Goal: Transaction & Acquisition: Purchase product/service

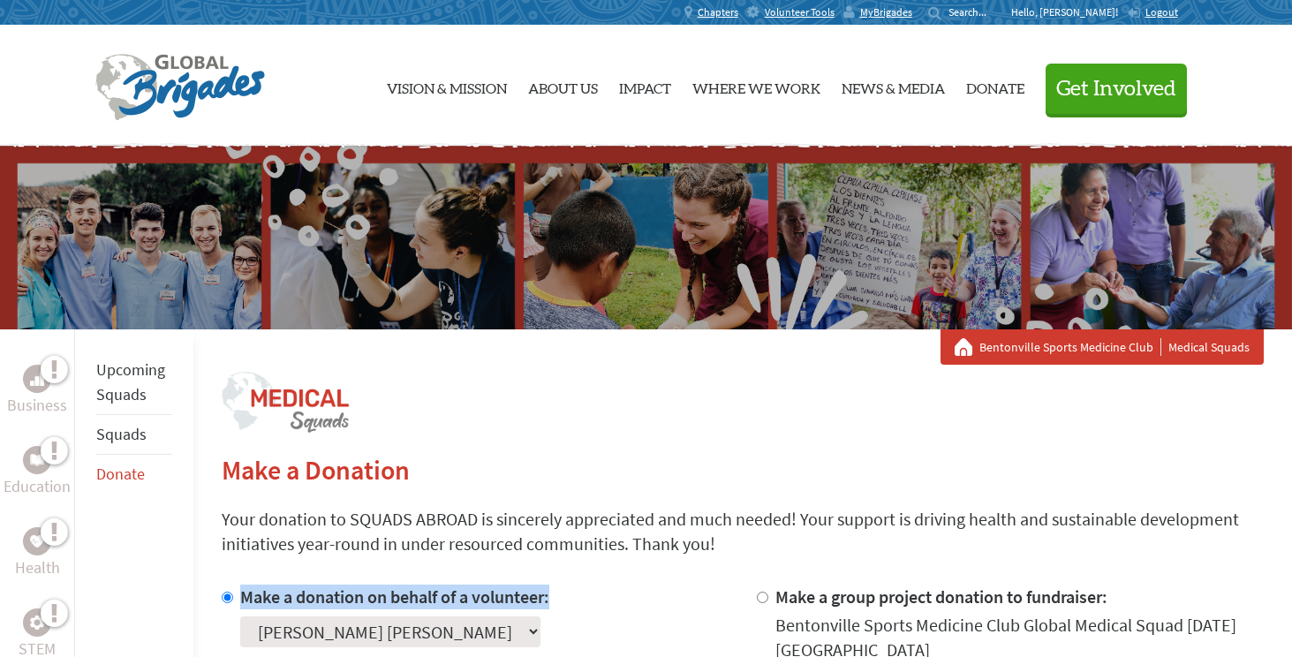
drag, startPoint x: 640, startPoint y: 570, endPoint x: 627, endPoint y: 589, distance: 22.8
click at [527, 555] on p "Your donation to SQUADS ABROAD is sincerely appreciated and much needed! Your s…" at bounding box center [743, 531] width 1042 height 49
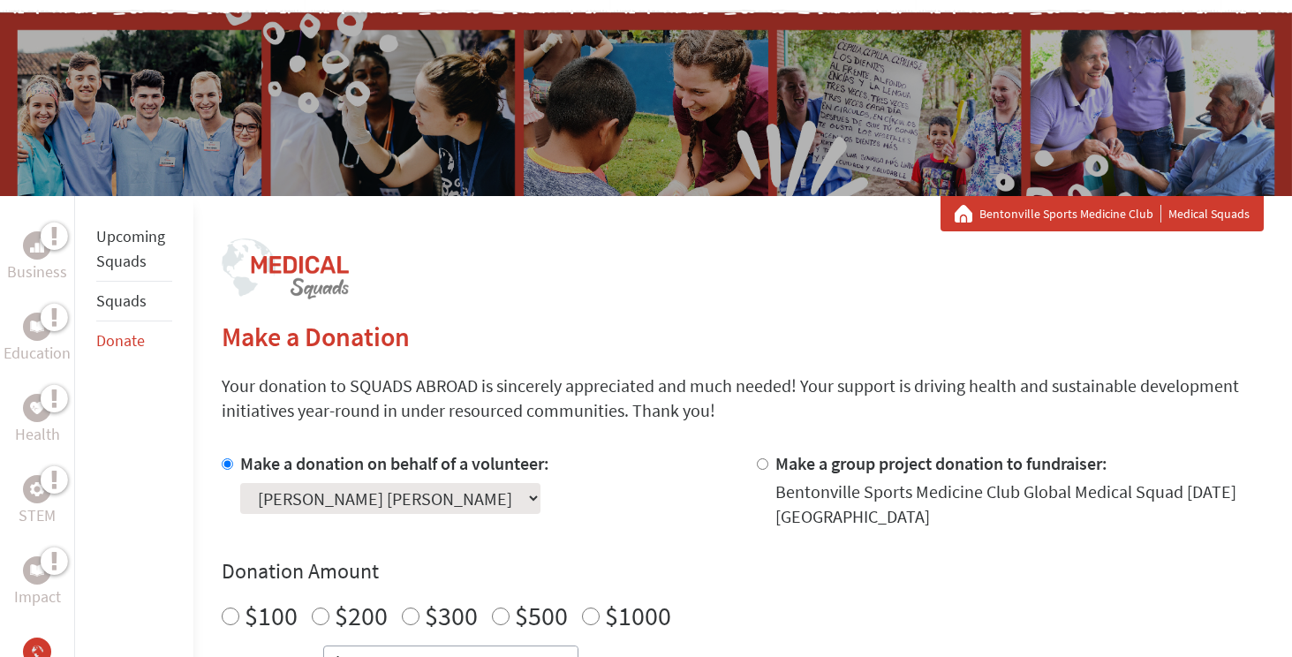
scroll to position [169, 0]
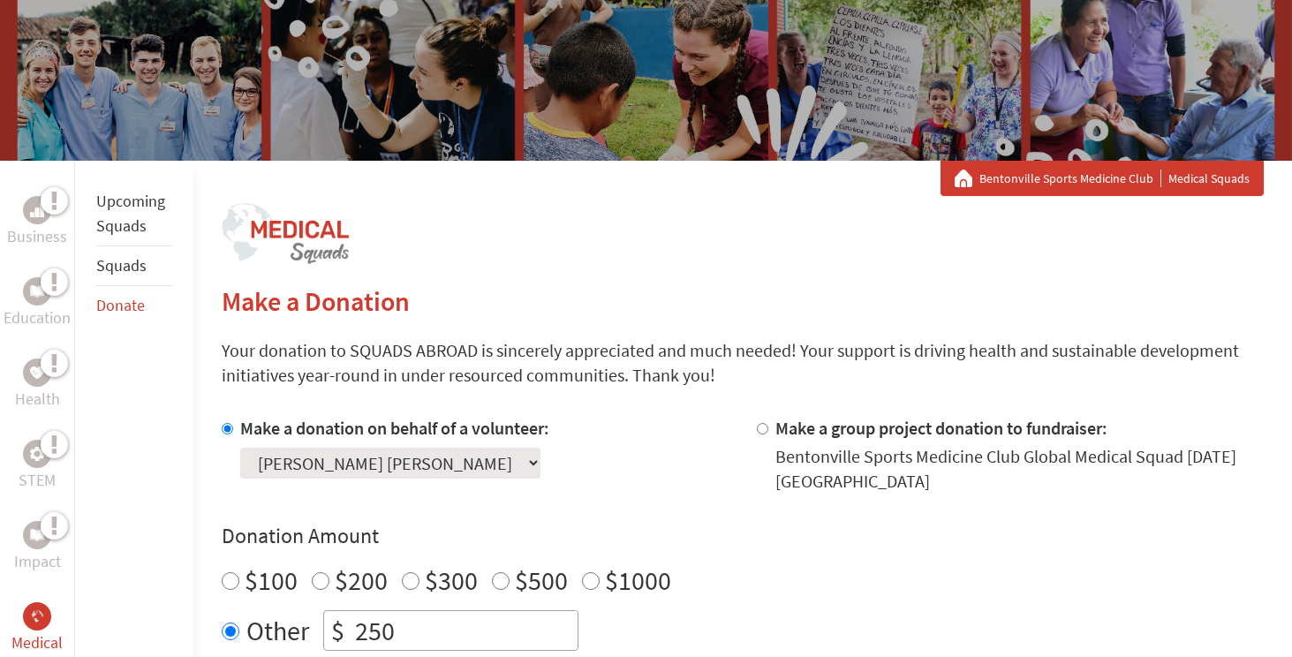
click at [492, 583] on input "$500" at bounding box center [501, 581] width 18 height 18
radio input "true"
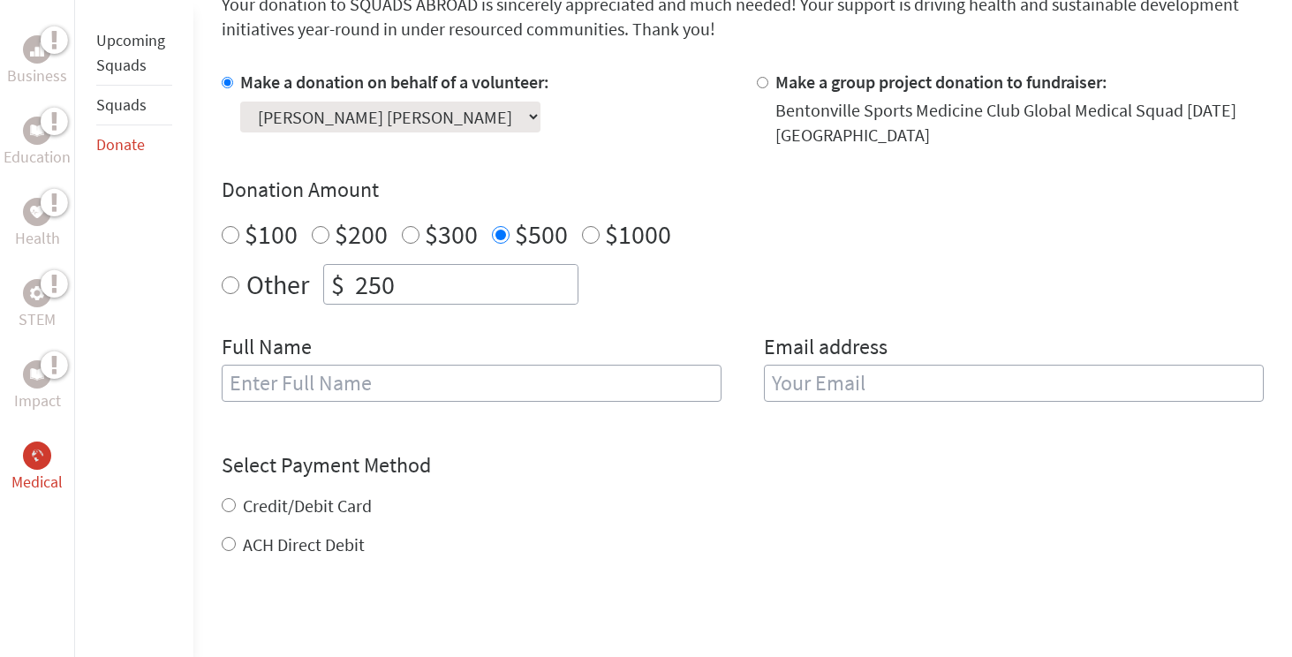
scroll to position [517, 0]
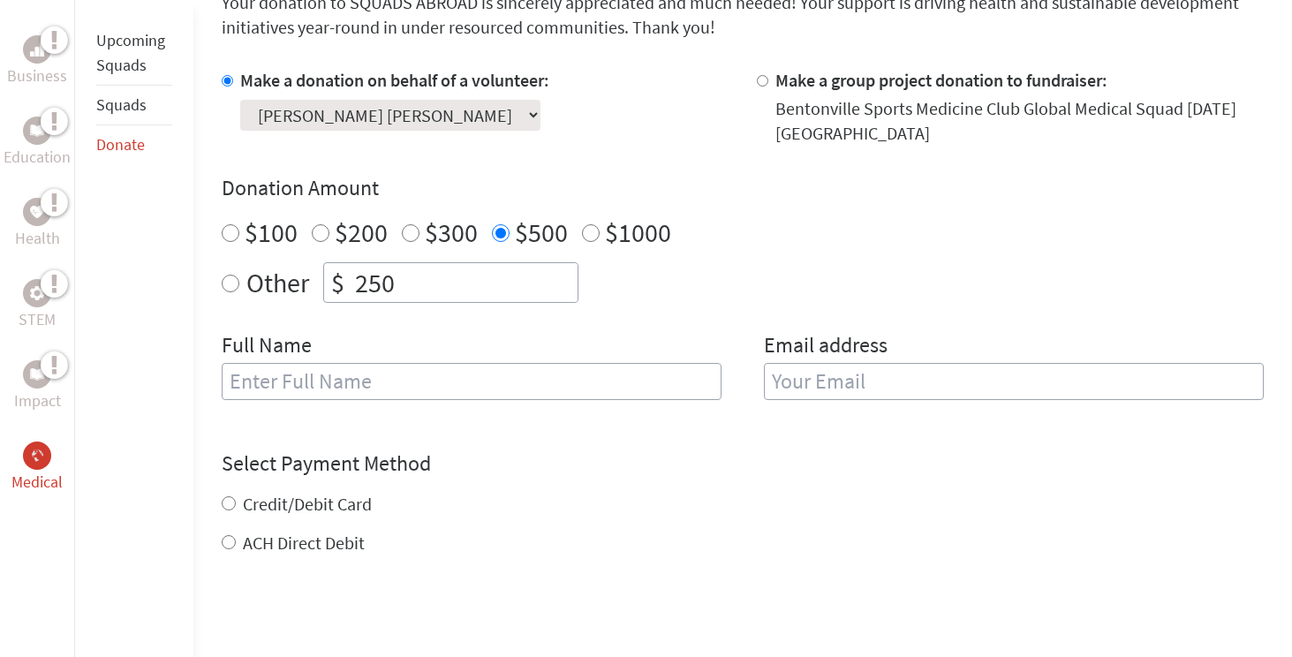
click at [350, 389] on input "text" at bounding box center [472, 381] width 500 height 37
type input "[PERSON_NAME]"
click at [778, 380] on input "email" at bounding box center [1014, 381] width 500 height 37
type input "[EMAIL_ADDRESS][DOMAIN_NAME]"
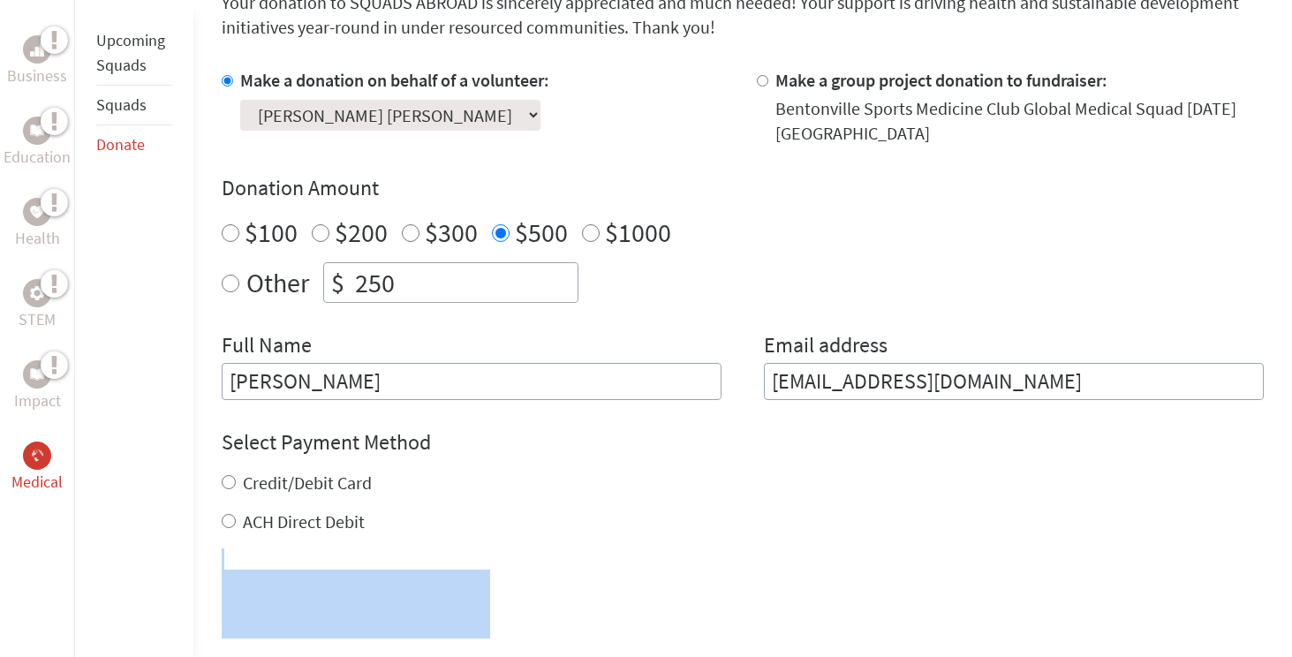
click at [229, 524] on input "ACH Direct Debit" at bounding box center [229, 521] width 14 height 14
radio input "true"
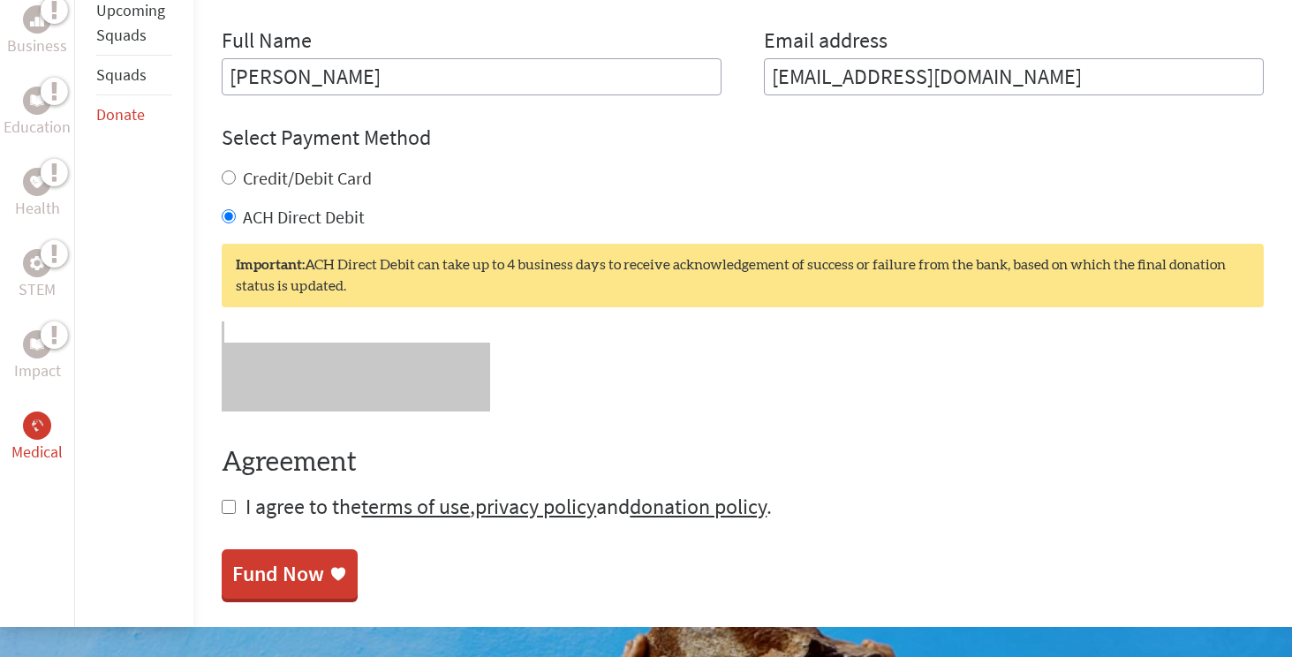
scroll to position [831, 0]
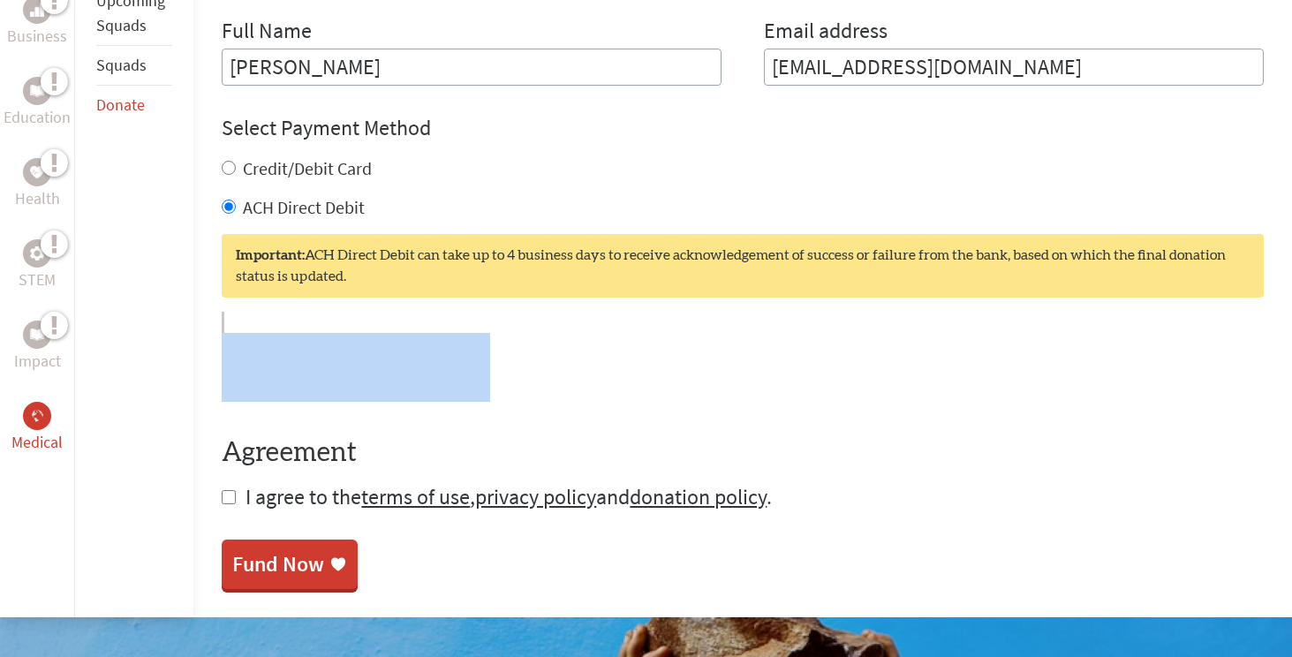
click at [228, 498] on input "checkbox" at bounding box center [229, 497] width 14 height 14
checkbox input "true"
click at [261, 561] on div "Fund Now" at bounding box center [278, 566] width 92 height 28
